Goal: Information Seeking & Learning: Learn about a topic

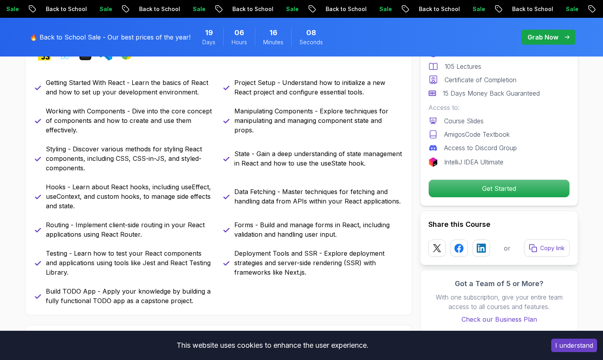
scroll to position [434, 0]
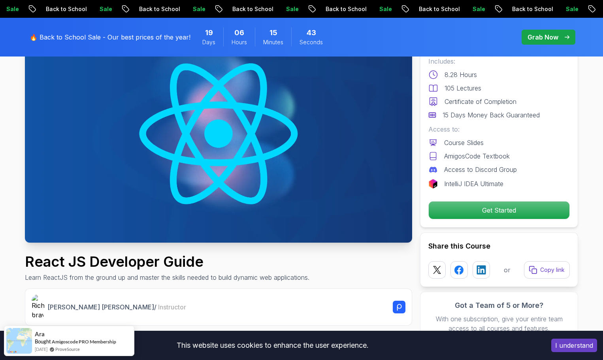
scroll to position [0, 0]
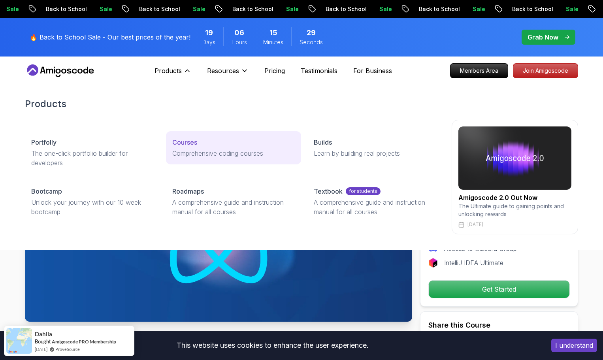
click at [185, 149] on p "Comprehensive coding courses" at bounding box center [233, 152] width 122 height 9
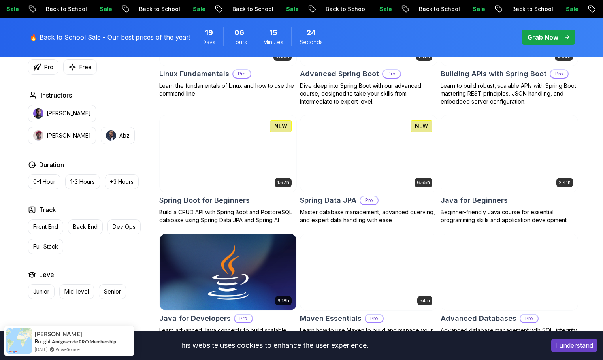
scroll to position [355, 0]
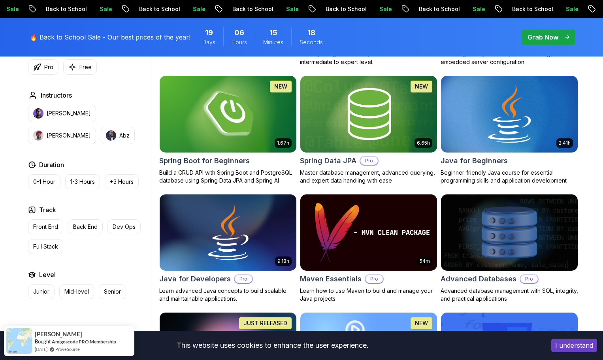
click at [507, 111] on img at bounding box center [508, 114] width 143 height 80
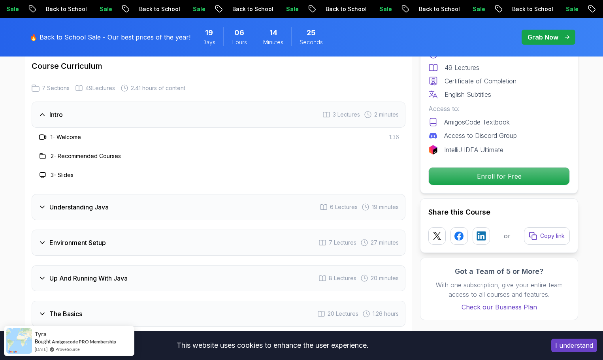
scroll to position [1185, 0]
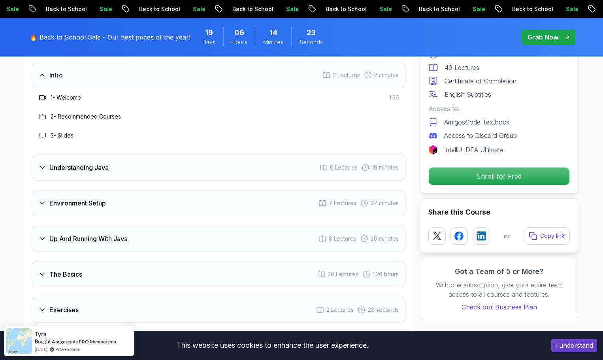
click at [43, 199] on icon at bounding box center [42, 203] width 8 height 8
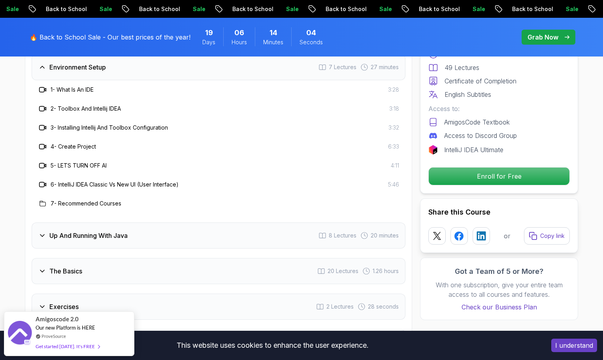
scroll to position [1303, 0]
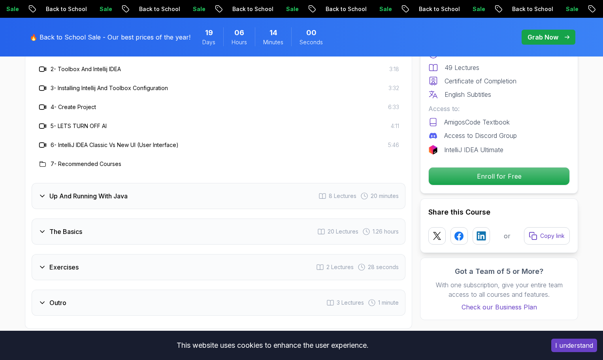
click at [45, 192] on icon at bounding box center [42, 196] width 8 height 8
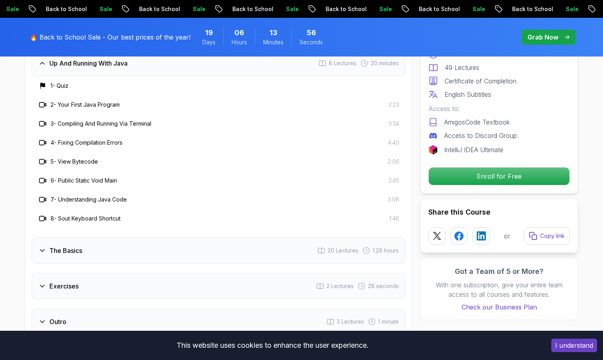
scroll to position [1343, 0]
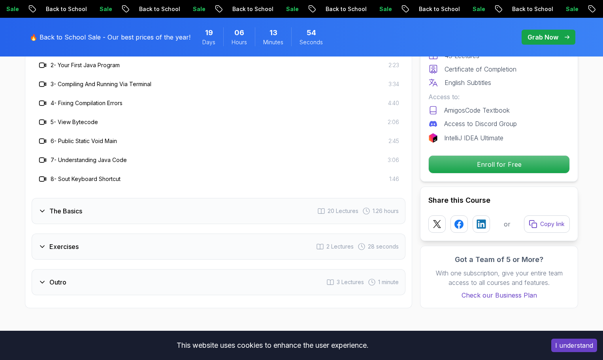
click at [39, 277] on div "Outro" at bounding box center [52, 281] width 28 height 9
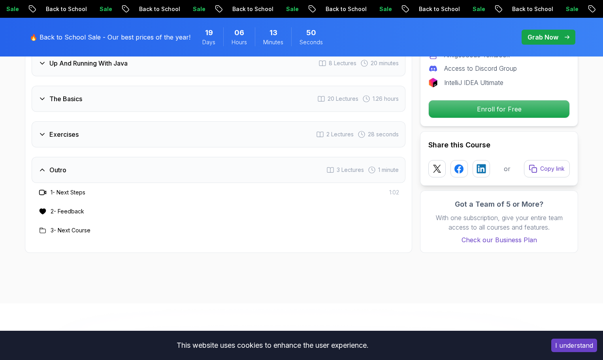
scroll to position [1224, 0]
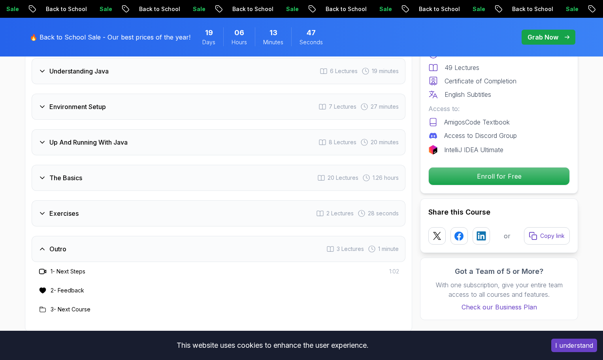
click at [45, 173] on div "The Basics" at bounding box center [60, 177] width 44 height 9
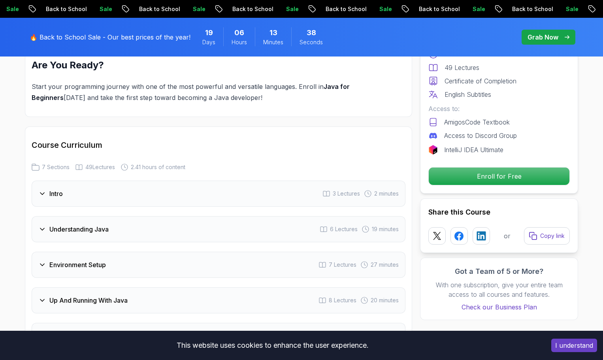
scroll to position [1027, 0]
